Goal: Check status: Check status

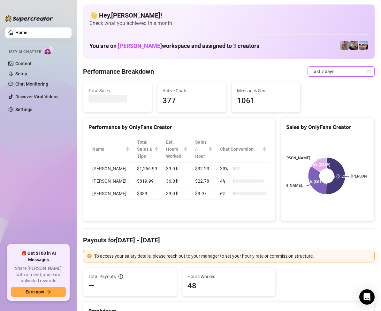
click at [367, 73] on icon "calendar" at bounding box center [369, 72] width 4 height 4
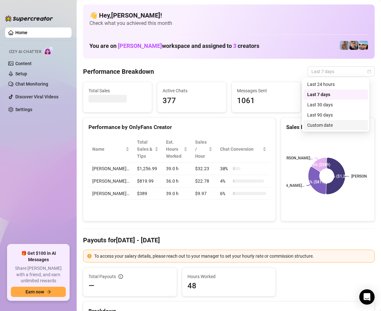
click at [325, 123] on div "Custom date" at bounding box center [335, 125] width 57 height 7
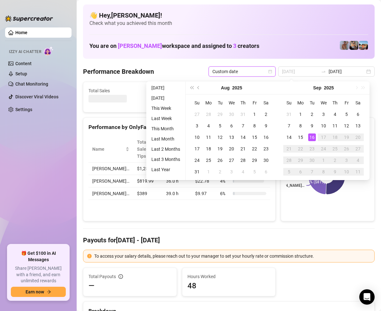
click at [312, 134] on div "16" at bounding box center [312, 137] width 8 height 8
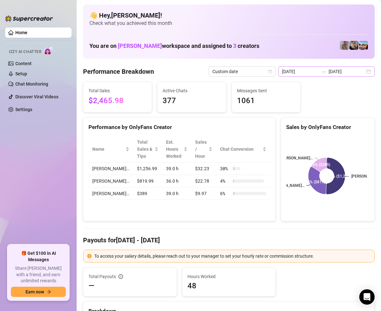
click at [364, 72] on div "[DATE] [DATE]" at bounding box center [326, 71] width 96 height 10
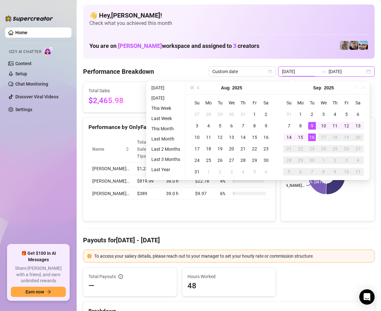
type input "[DATE]"
click at [311, 139] on div "16" at bounding box center [312, 137] width 8 height 8
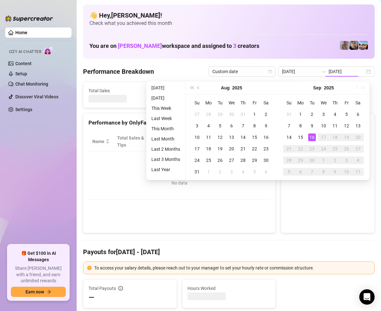
type input "[DATE]"
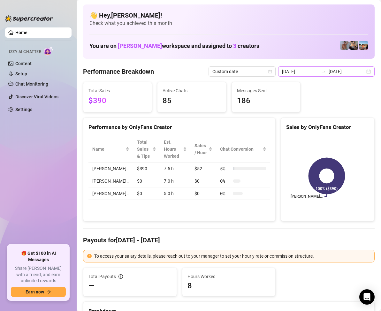
click at [362, 74] on div "[DATE] [DATE]" at bounding box center [326, 71] width 96 height 10
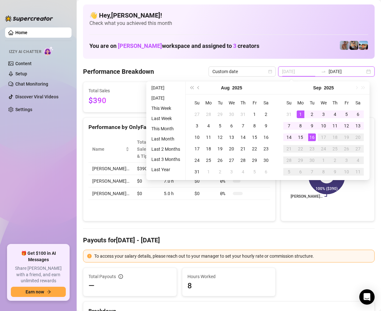
type input "[DATE]"
click at [300, 112] on div "1" at bounding box center [300, 114] width 8 height 8
type input "[DATE]"
click at [312, 137] on div "16" at bounding box center [312, 137] width 8 height 8
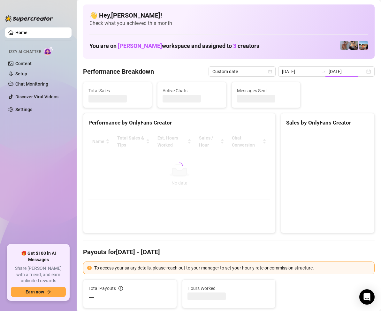
type input "[DATE]"
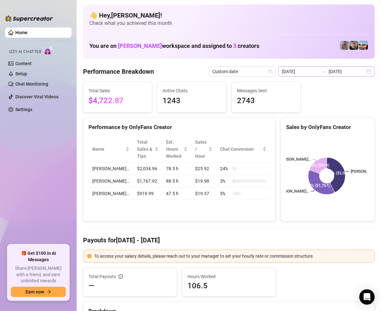
click at [364, 73] on div "[DATE] [DATE]" at bounding box center [326, 71] width 96 height 10
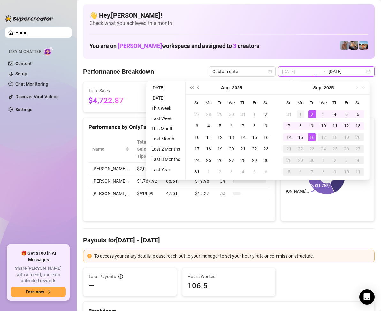
type input "[DATE]"
click at [301, 113] on div "1" at bounding box center [300, 114] width 8 height 8
type input "[DATE]"
click at [299, 135] on div "15" at bounding box center [300, 137] width 8 height 8
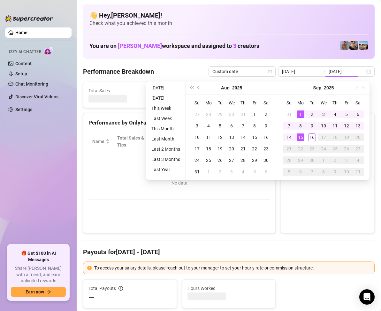
type input "[DATE]"
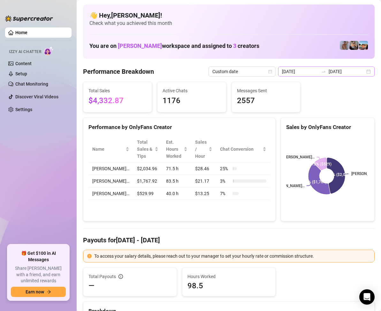
click at [365, 72] on div "[DATE] [DATE]" at bounding box center [326, 71] width 96 height 10
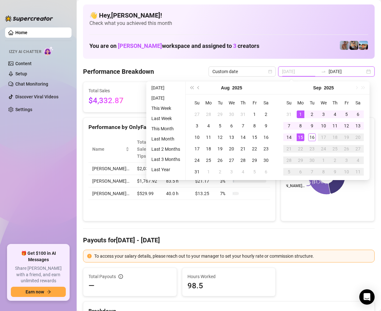
type input "[DATE]"
click at [299, 112] on div "1" at bounding box center [300, 114] width 8 height 8
type input "[DATE]"
click at [313, 134] on div "16" at bounding box center [312, 137] width 8 height 8
type input "[DATE]"
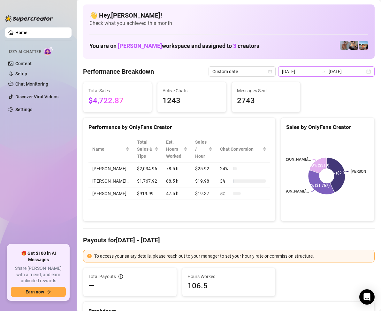
click at [364, 74] on div "[DATE] [DATE]" at bounding box center [326, 71] width 96 height 10
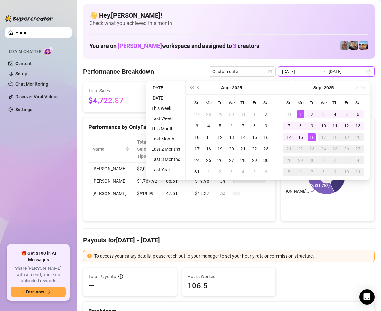
type input "[DATE]"
click at [312, 139] on div "16" at bounding box center [312, 137] width 8 height 8
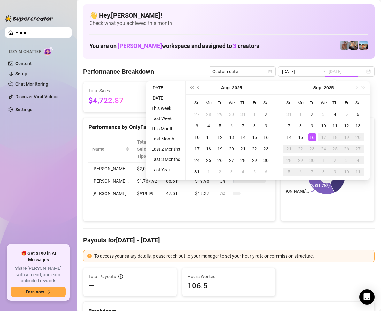
click at [312, 137] on div "16" at bounding box center [312, 137] width 8 height 8
type input "[DATE]"
